Goal: Task Accomplishment & Management: Manage account settings

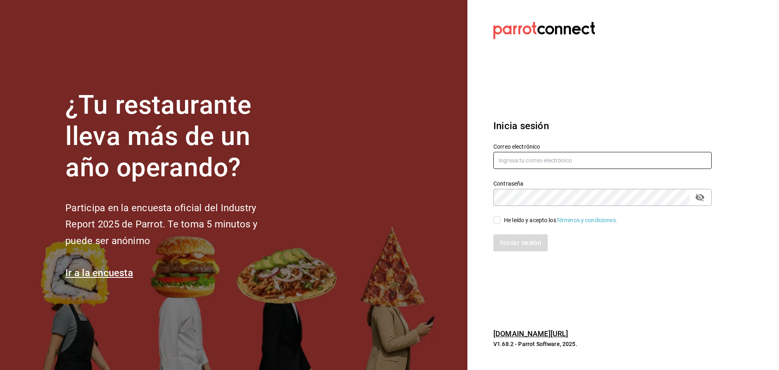
click at [512, 164] on input "text" at bounding box center [602, 160] width 218 height 17
click at [537, 162] on input "text" at bounding box center [602, 160] width 218 height 17
type input "sereia@qro.com"
click at [499, 220] on input "He leído y acepto los Términos y condiciones." at bounding box center [496, 219] width 7 height 7
checkbox input "true"
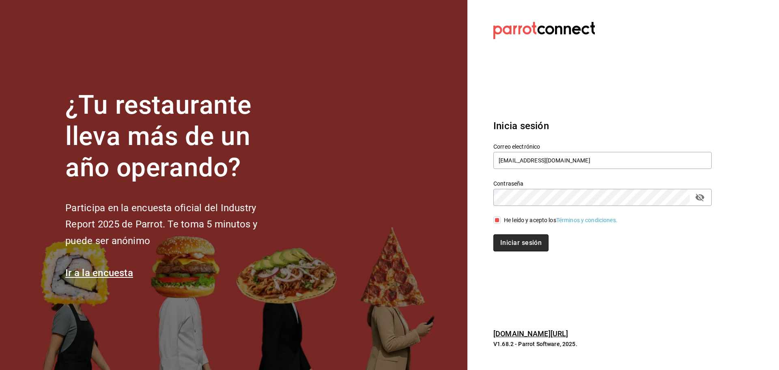
click at [506, 240] on button "Iniciar sesión" at bounding box center [520, 242] width 55 height 17
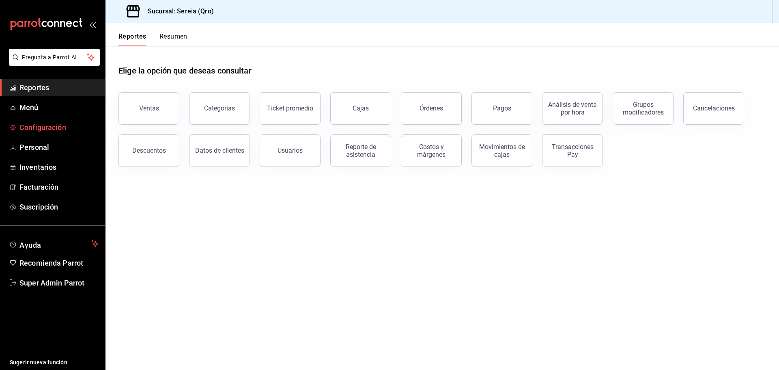
click at [46, 131] on span "Configuración" at bounding box center [58, 127] width 79 height 11
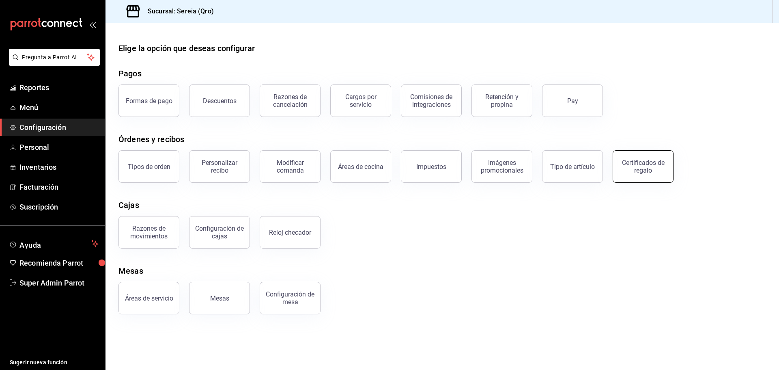
click at [626, 164] on div "Certificados de regalo" at bounding box center [643, 166] width 50 height 15
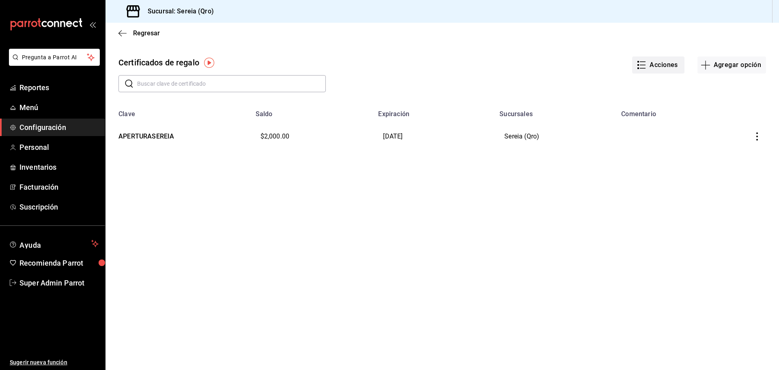
click at [657, 66] on button "Acciones" at bounding box center [658, 64] width 52 height 17
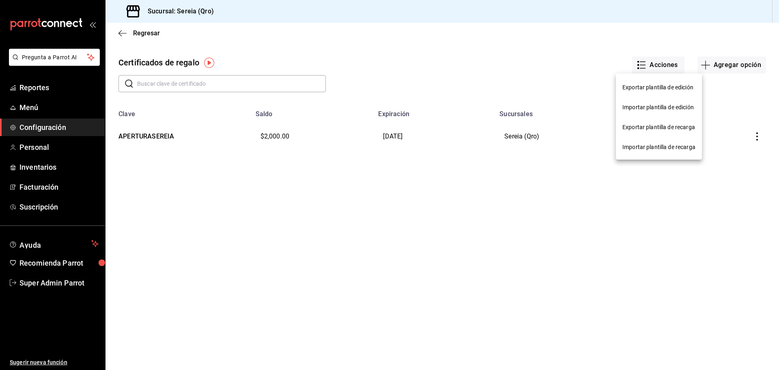
click at [636, 170] on div at bounding box center [389, 185] width 779 height 370
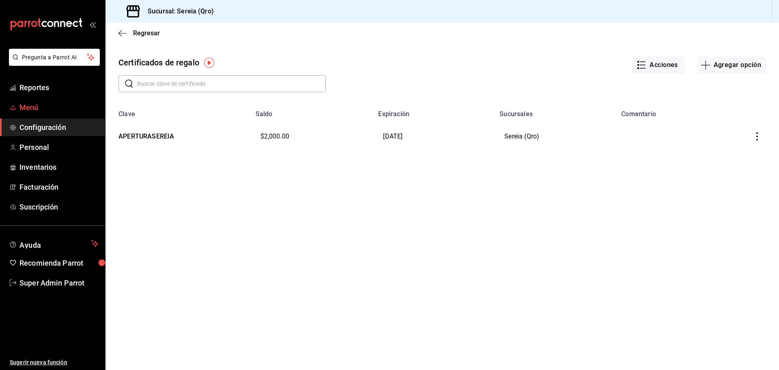
click at [63, 107] on span "Menú" at bounding box center [58, 107] width 79 height 11
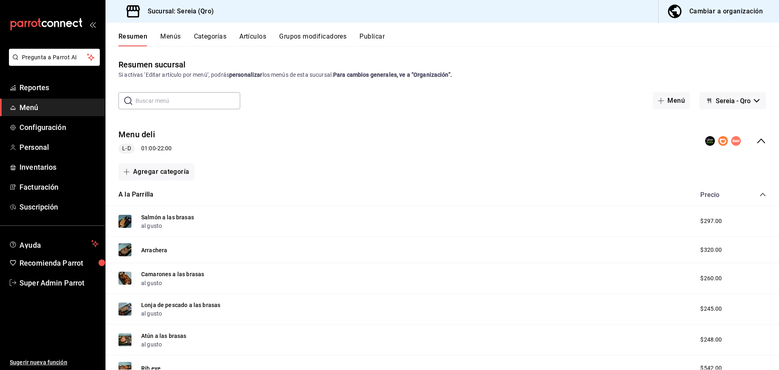
scroll to position [5, 0]
